Goal: Transaction & Acquisition: Obtain resource

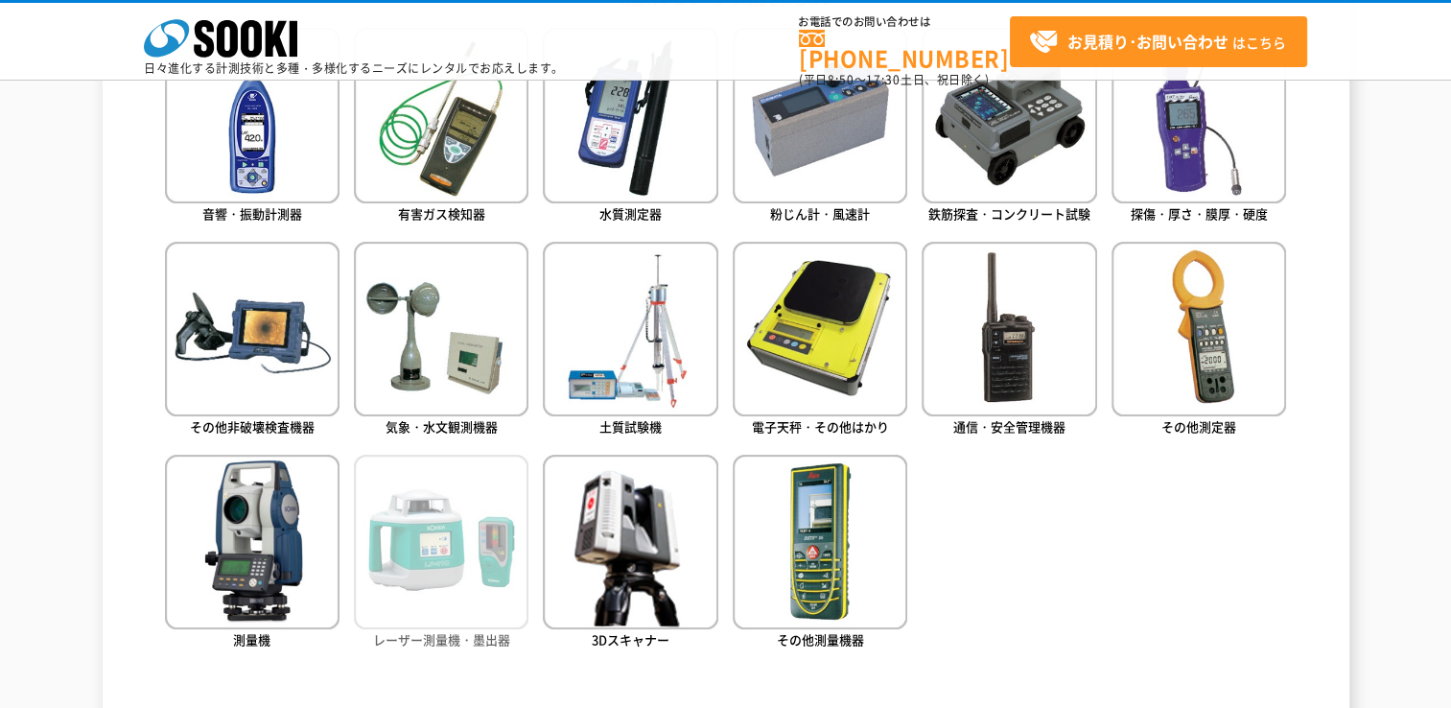
drag, startPoint x: 0, startPoint y: 0, endPoint x: 476, endPoint y: 533, distance: 714.8
click at [476, 533] on img at bounding box center [441, 542] width 175 height 175
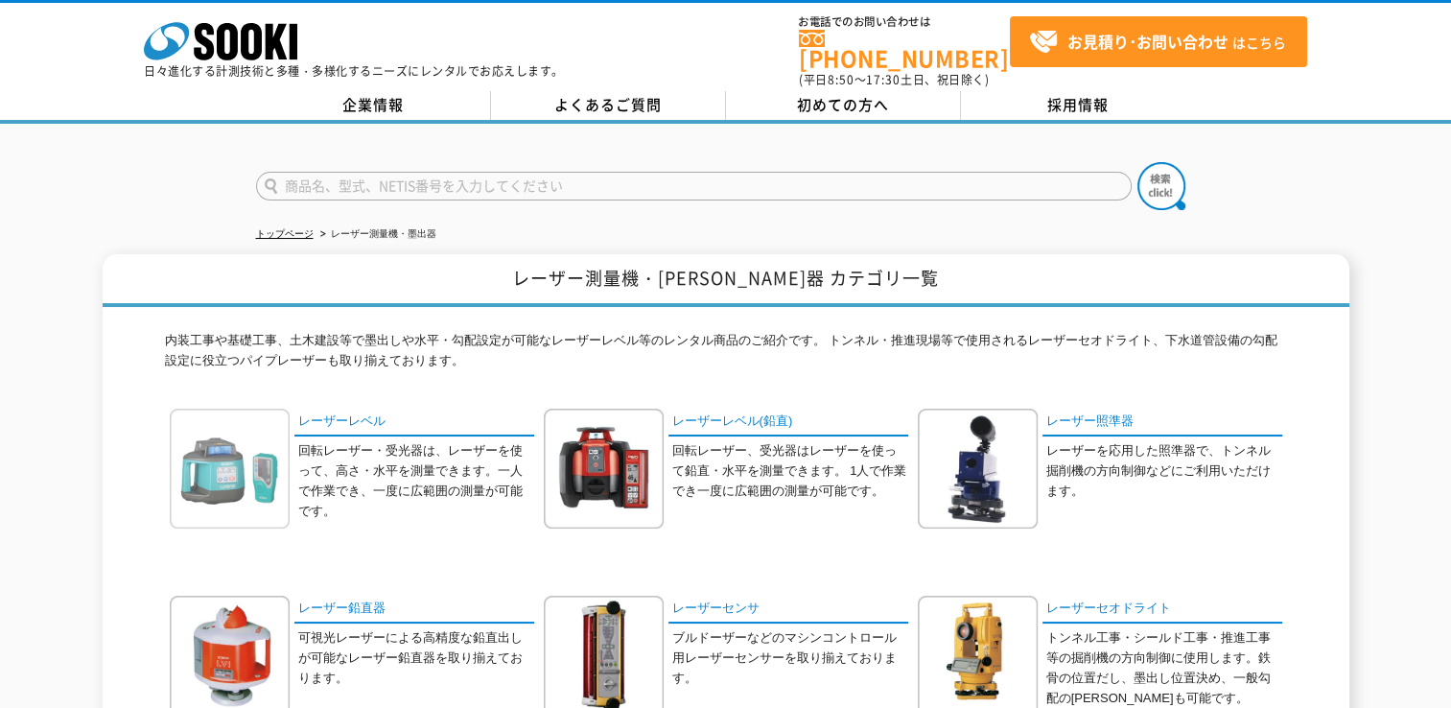
click at [282, 463] on img at bounding box center [230, 469] width 120 height 120
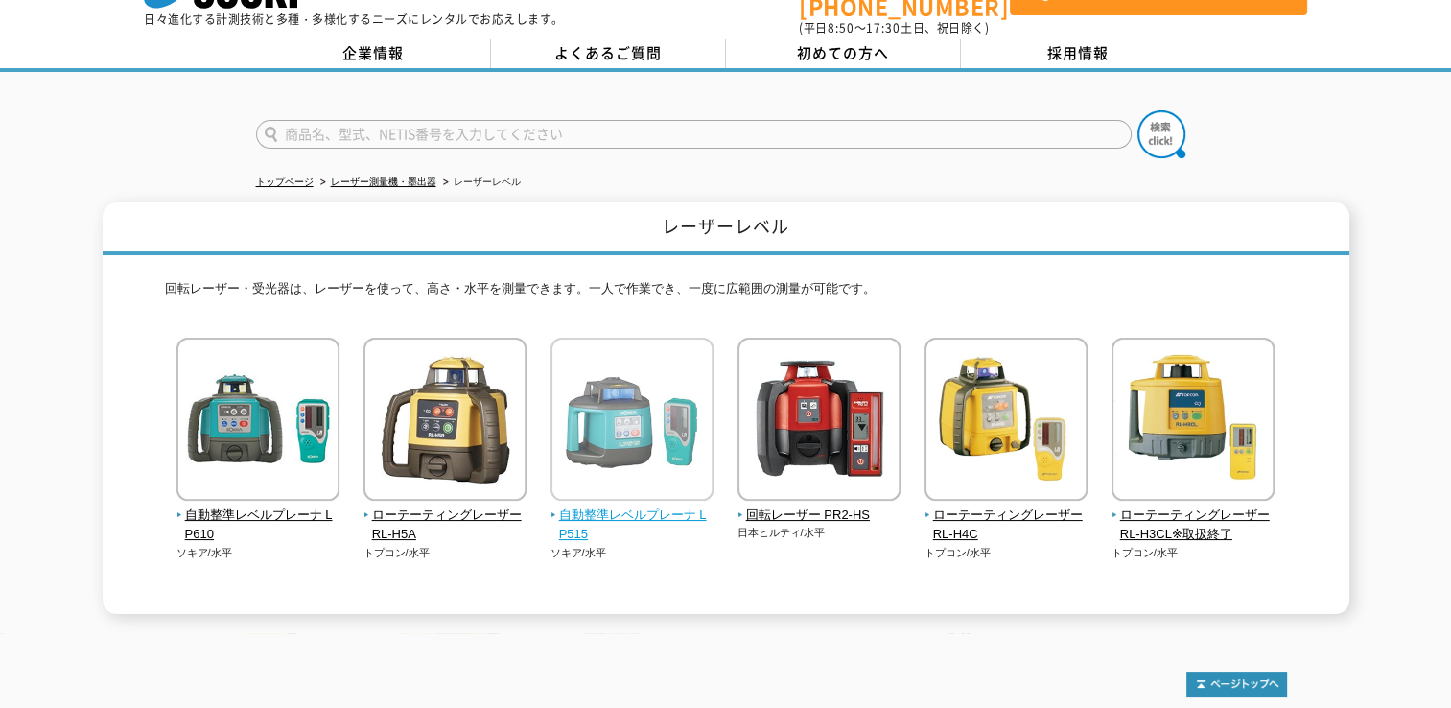
scroll to position [25, 0]
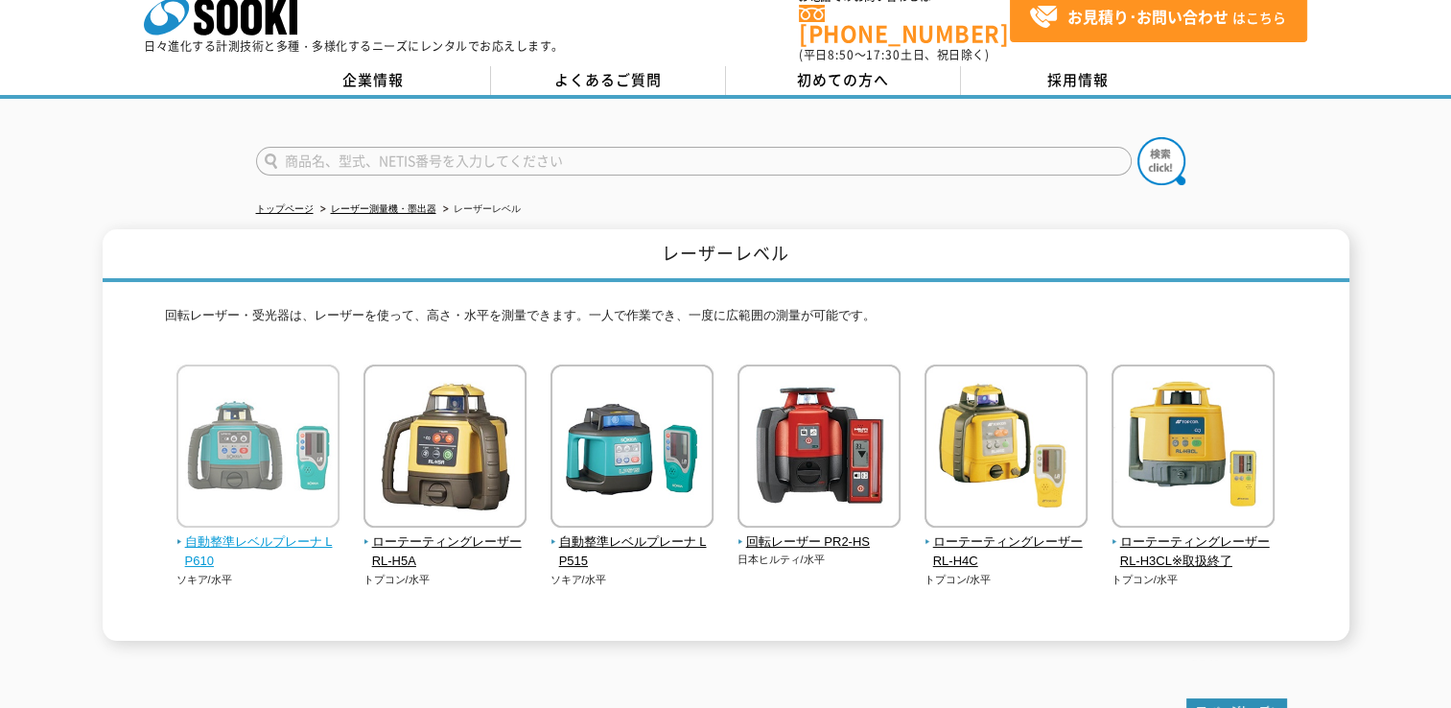
click at [277, 532] on span "自動整準レベルプレーナ LP610" at bounding box center [259, 552] width 164 height 40
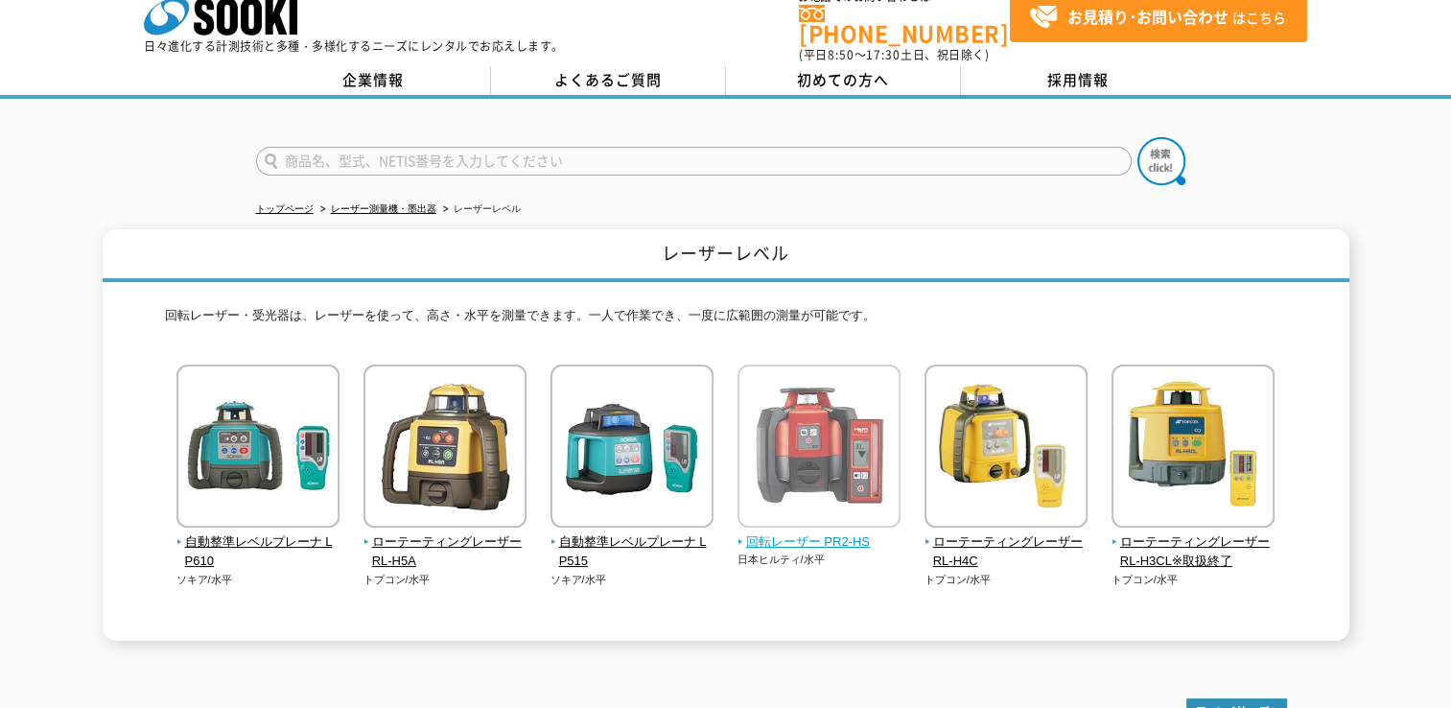
click at [810, 453] on img at bounding box center [819, 449] width 163 height 168
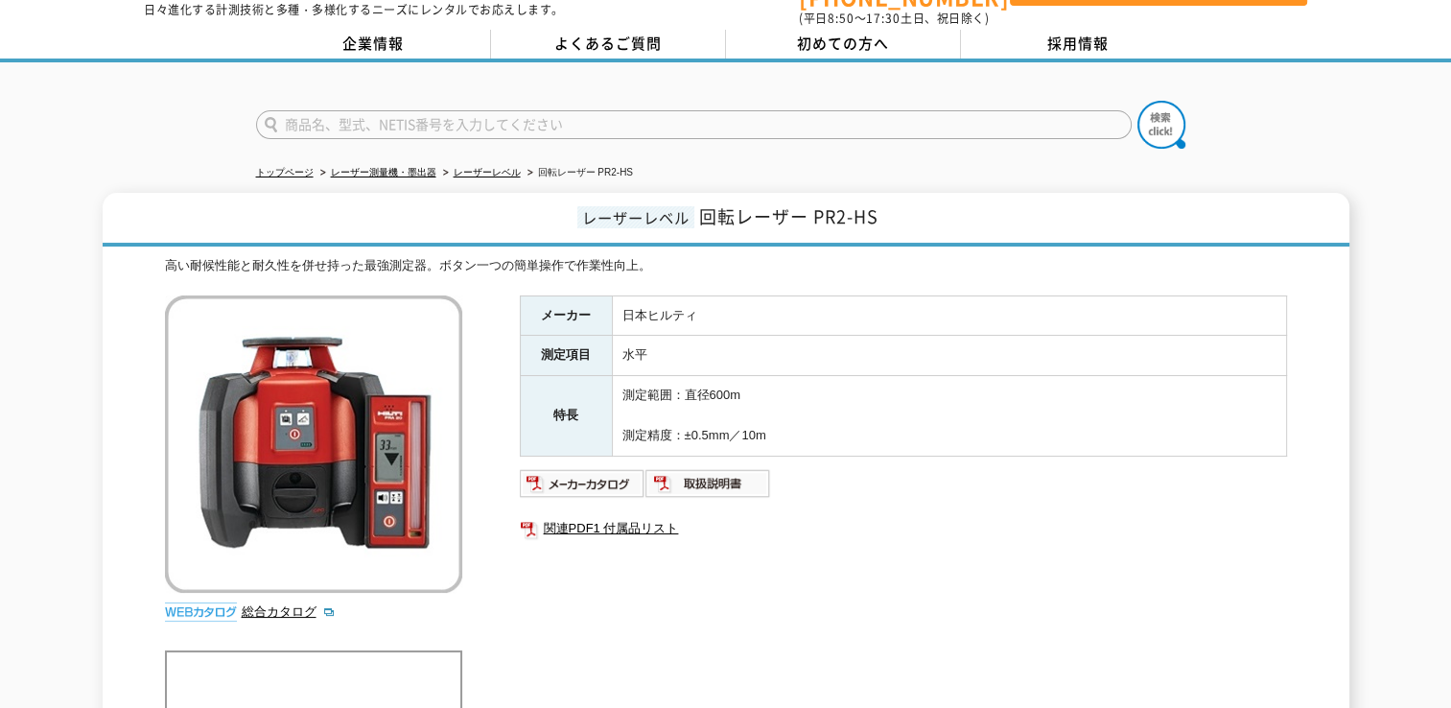
scroll to position [27, 0]
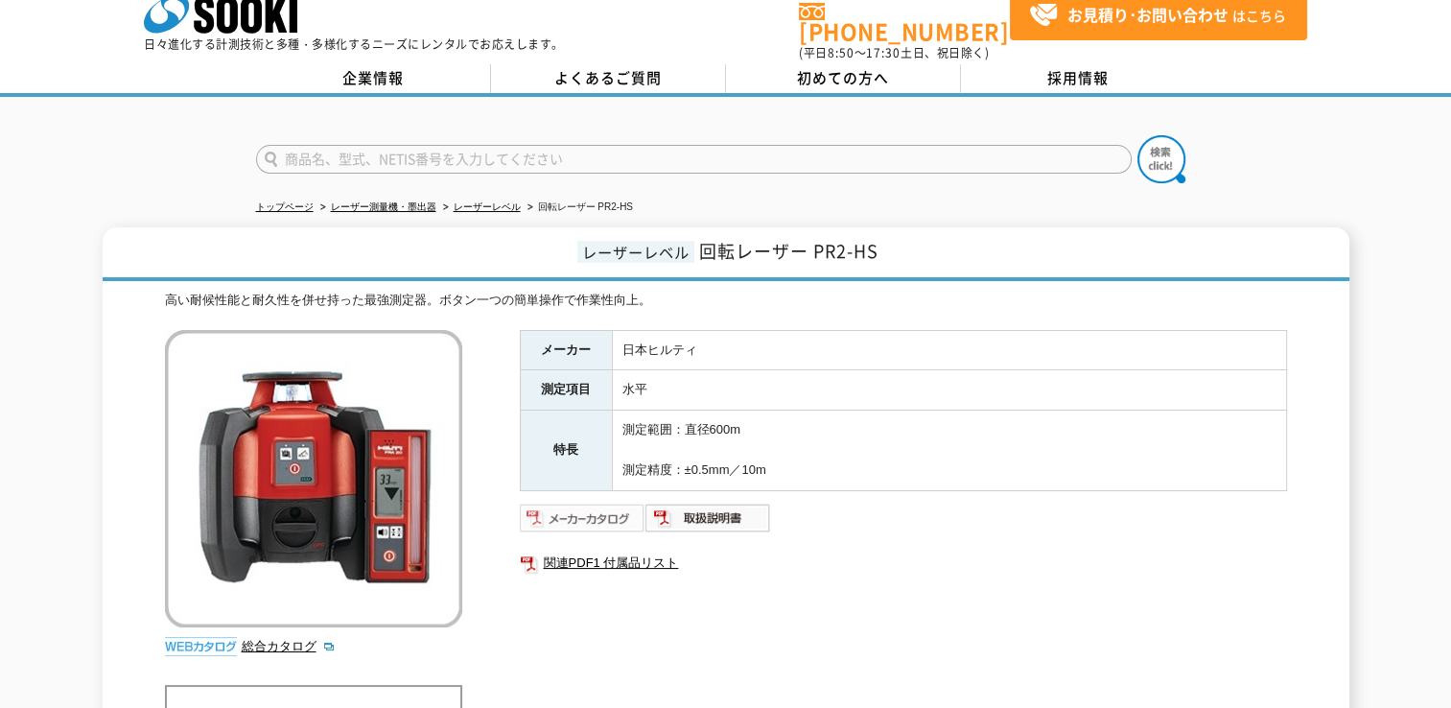
click at [599, 513] on img at bounding box center [583, 518] width 126 height 31
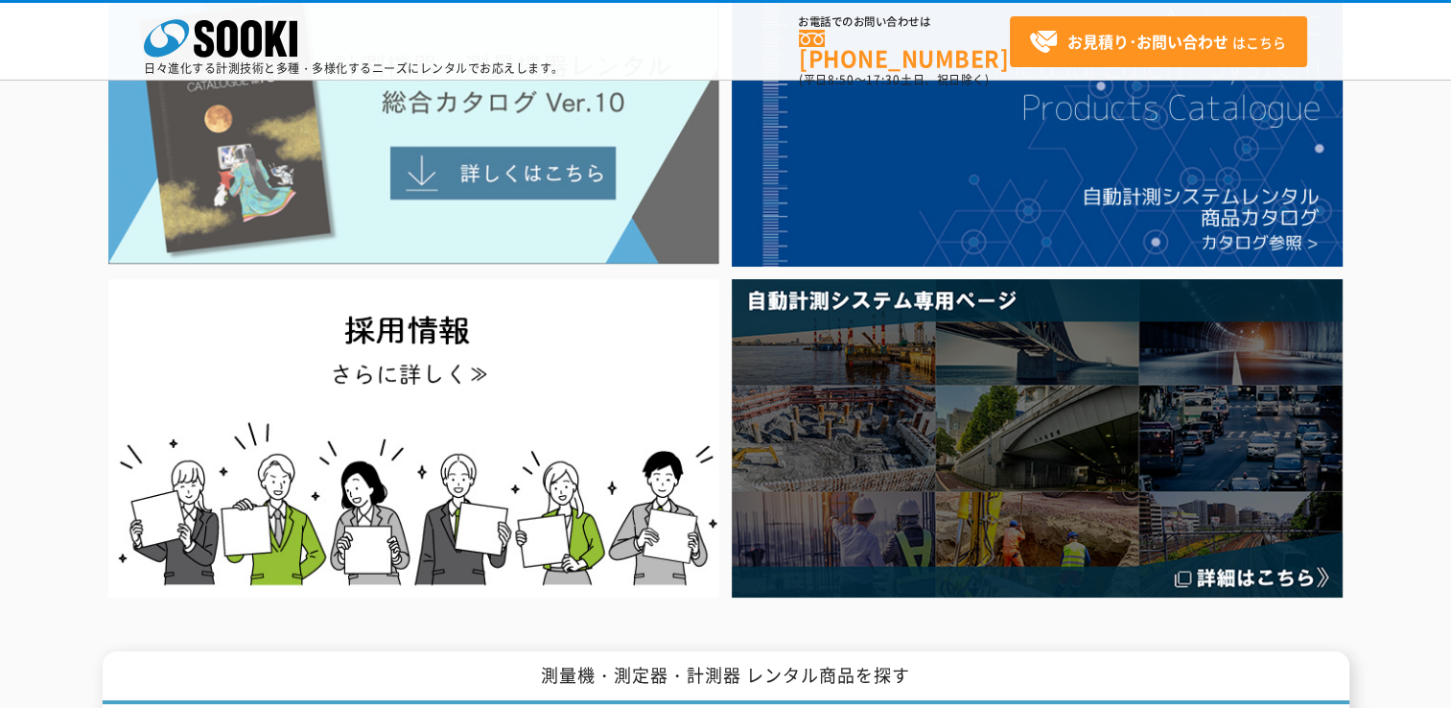
scroll to position [192, 0]
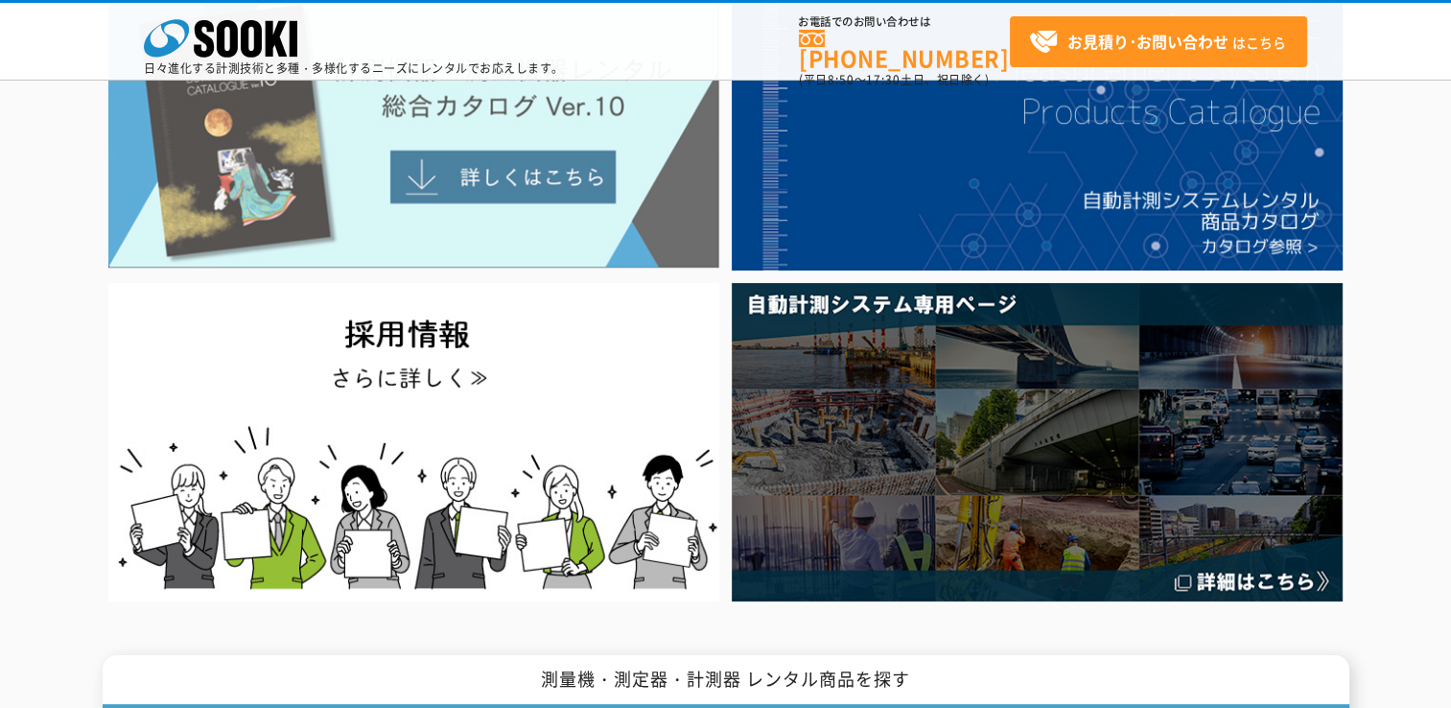
click at [499, 163] on img at bounding box center [413, 128] width 611 height 280
